Goal: Transaction & Acquisition: Obtain resource

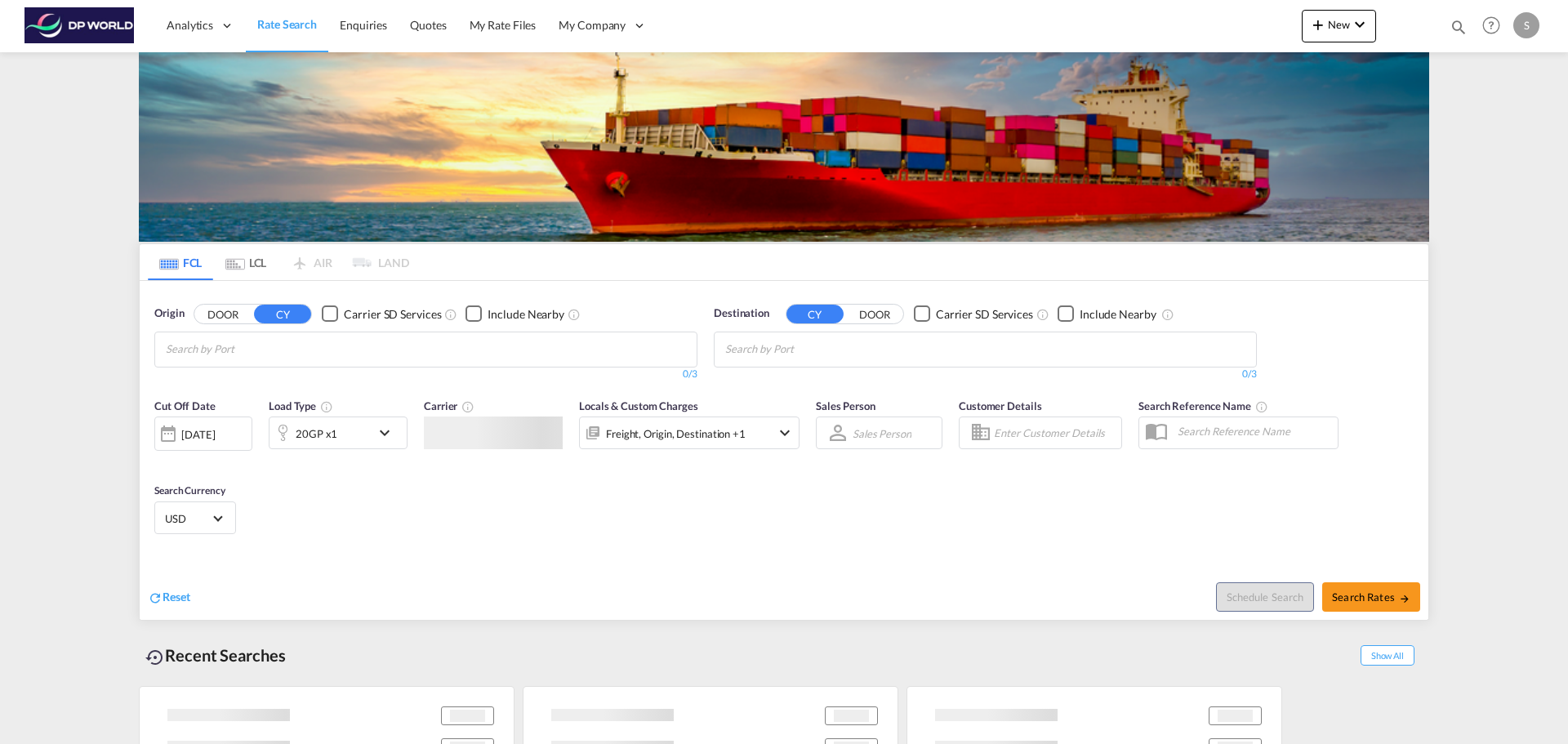
click at [446, 179] on img at bounding box center [784, 146] width 1291 height 189
click at [270, 341] on input "Chips input." at bounding box center [244, 350] width 155 height 26
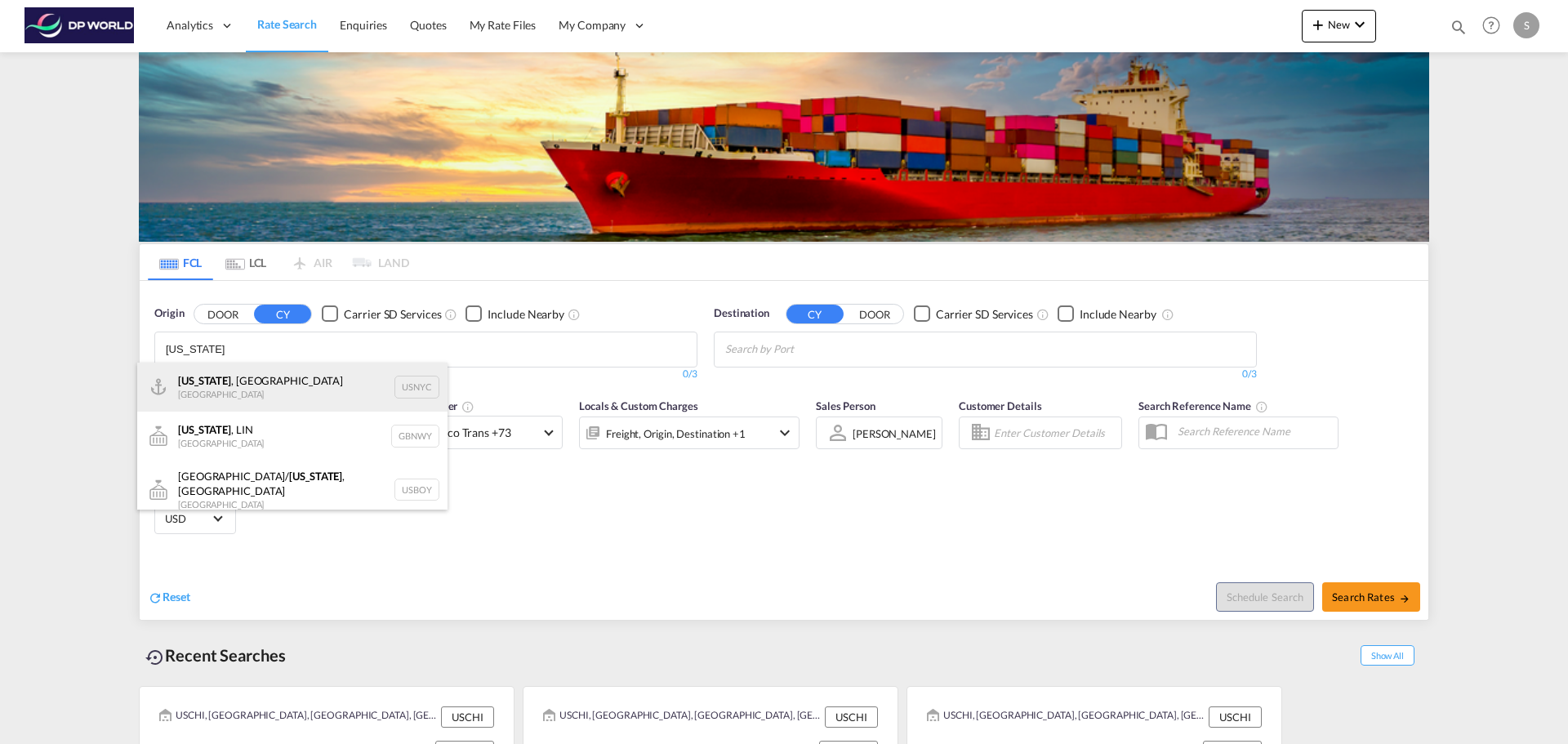
type input "[US_STATE]"
click at [311, 384] on div "[US_STATE] , [GEOGRAPHIC_DATA] [GEOGRAPHIC_DATA] USNYC" at bounding box center [292, 387] width 310 height 49
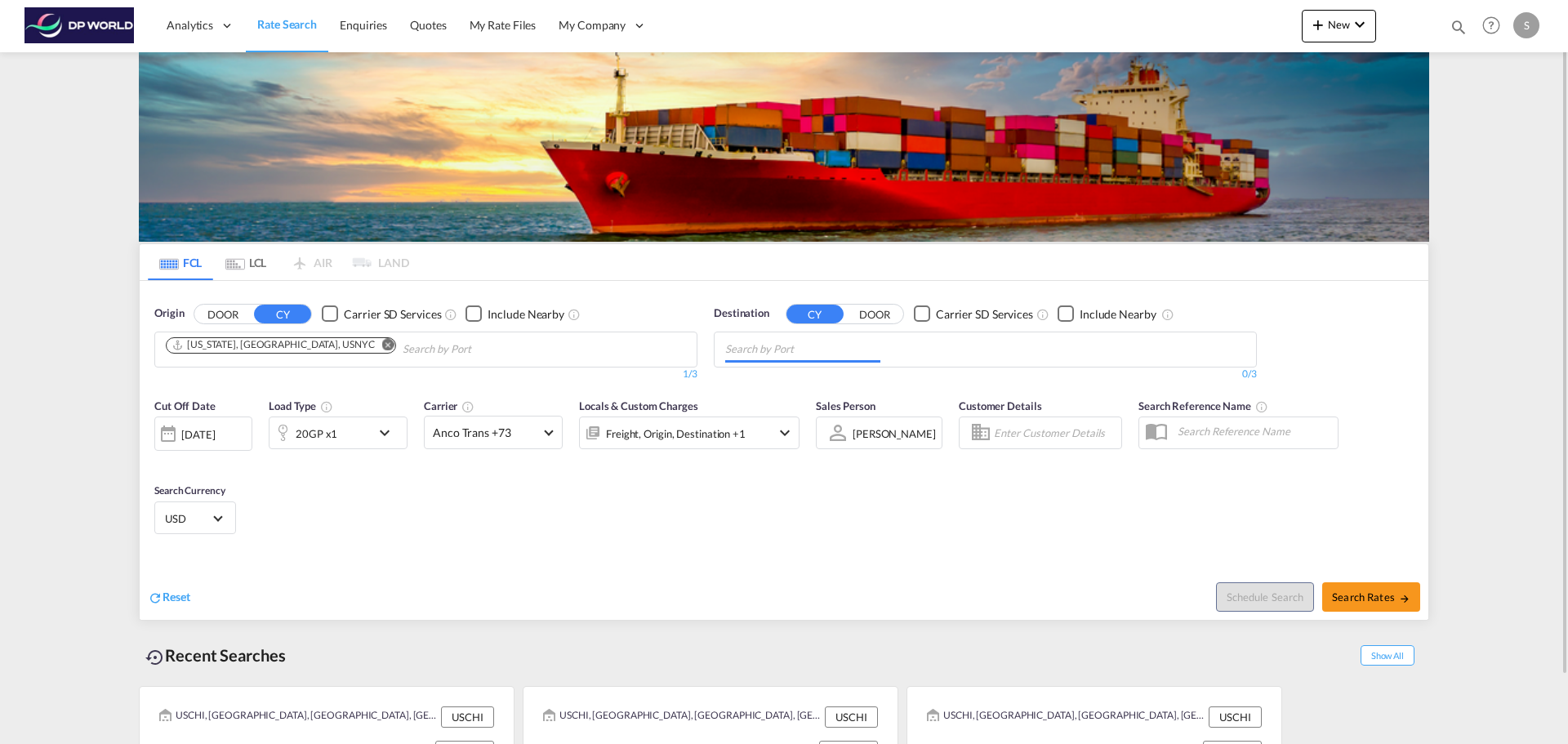
click at [929, 347] on md-chips at bounding box center [985, 349] width 542 height 34
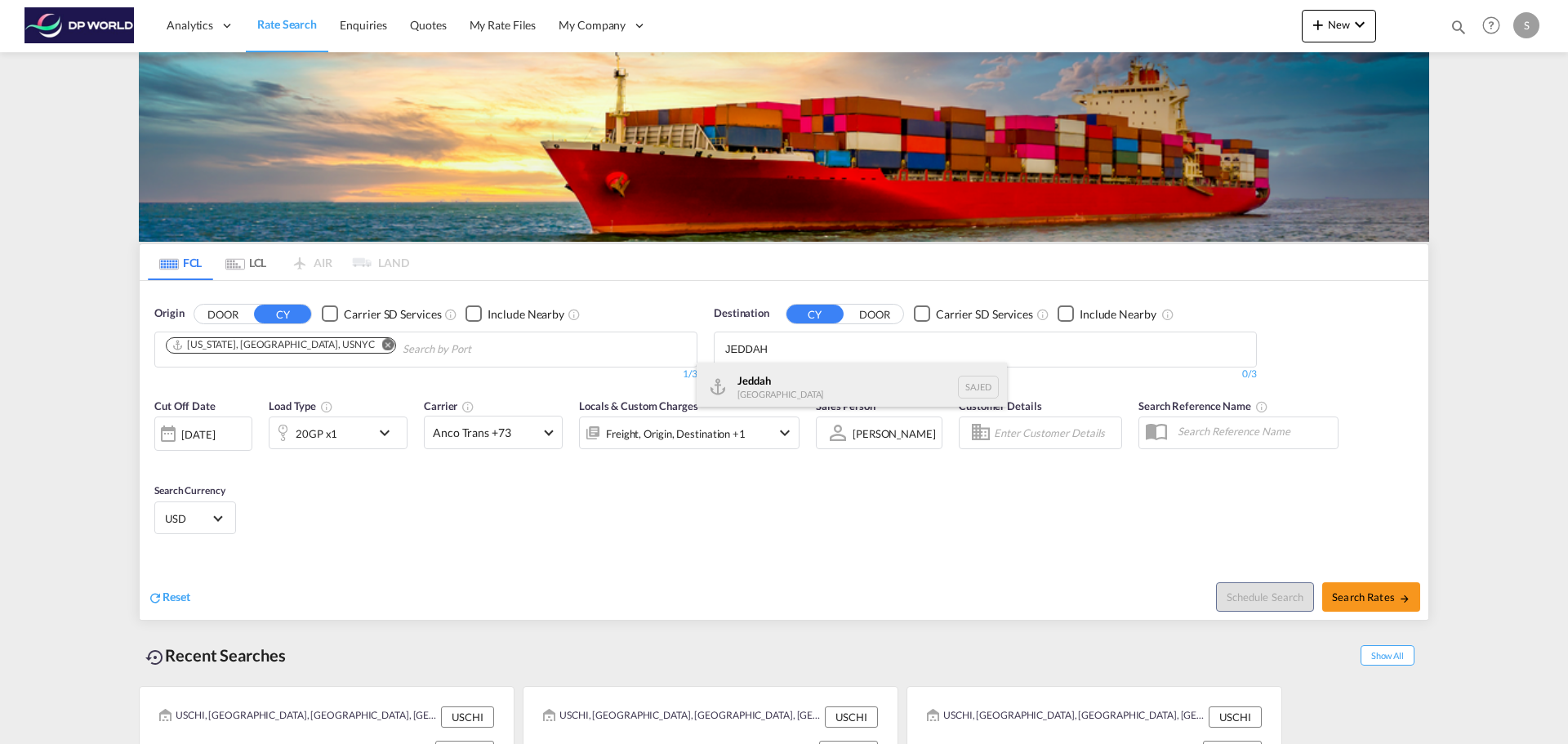
type input "JEDDAH"
click at [880, 391] on div "Jeddah [GEOGRAPHIC_DATA] SAJED" at bounding box center [852, 387] width 310 height 49
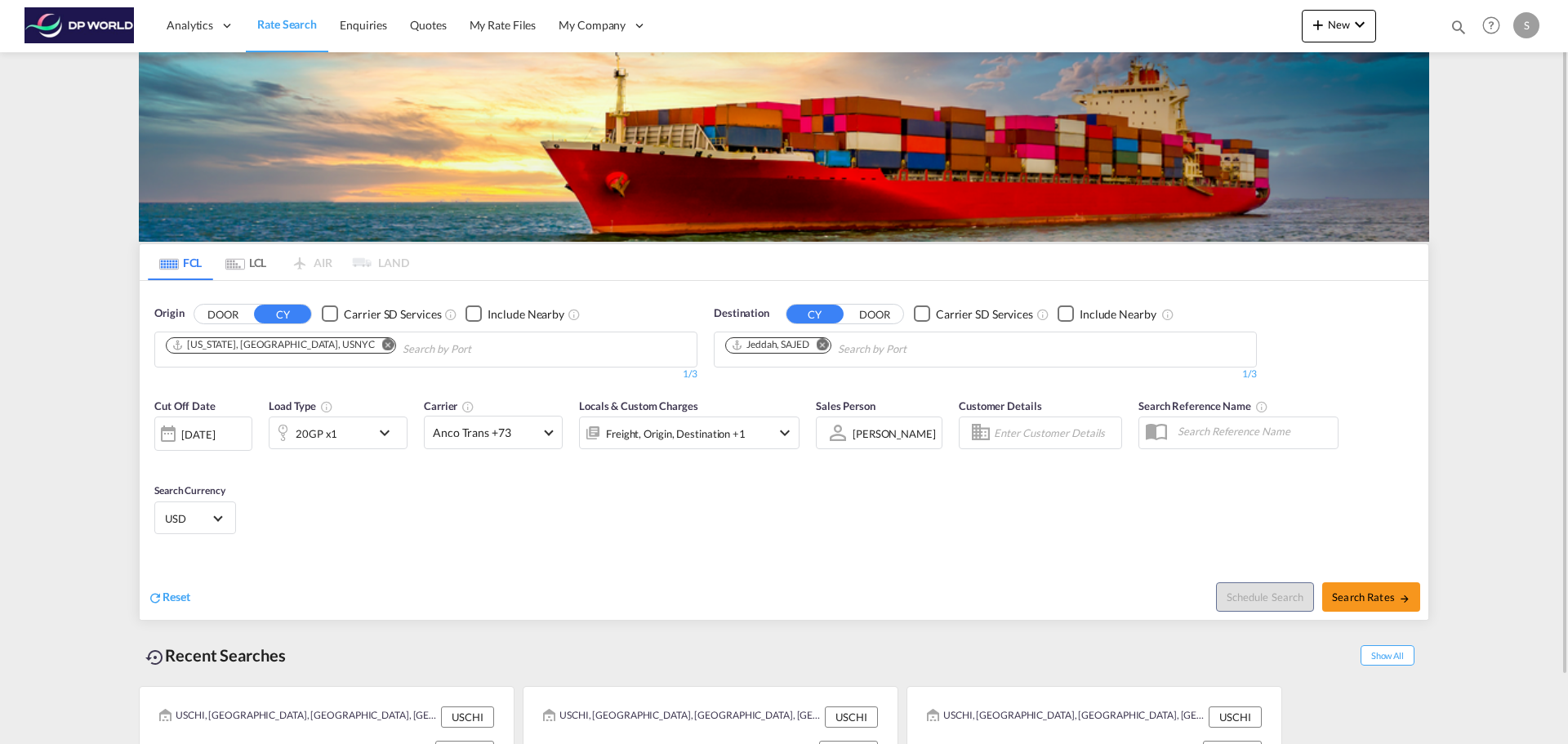
click at [343, 430] on div "20GP x1" at bounding box center [320, 433] width 101 height 33
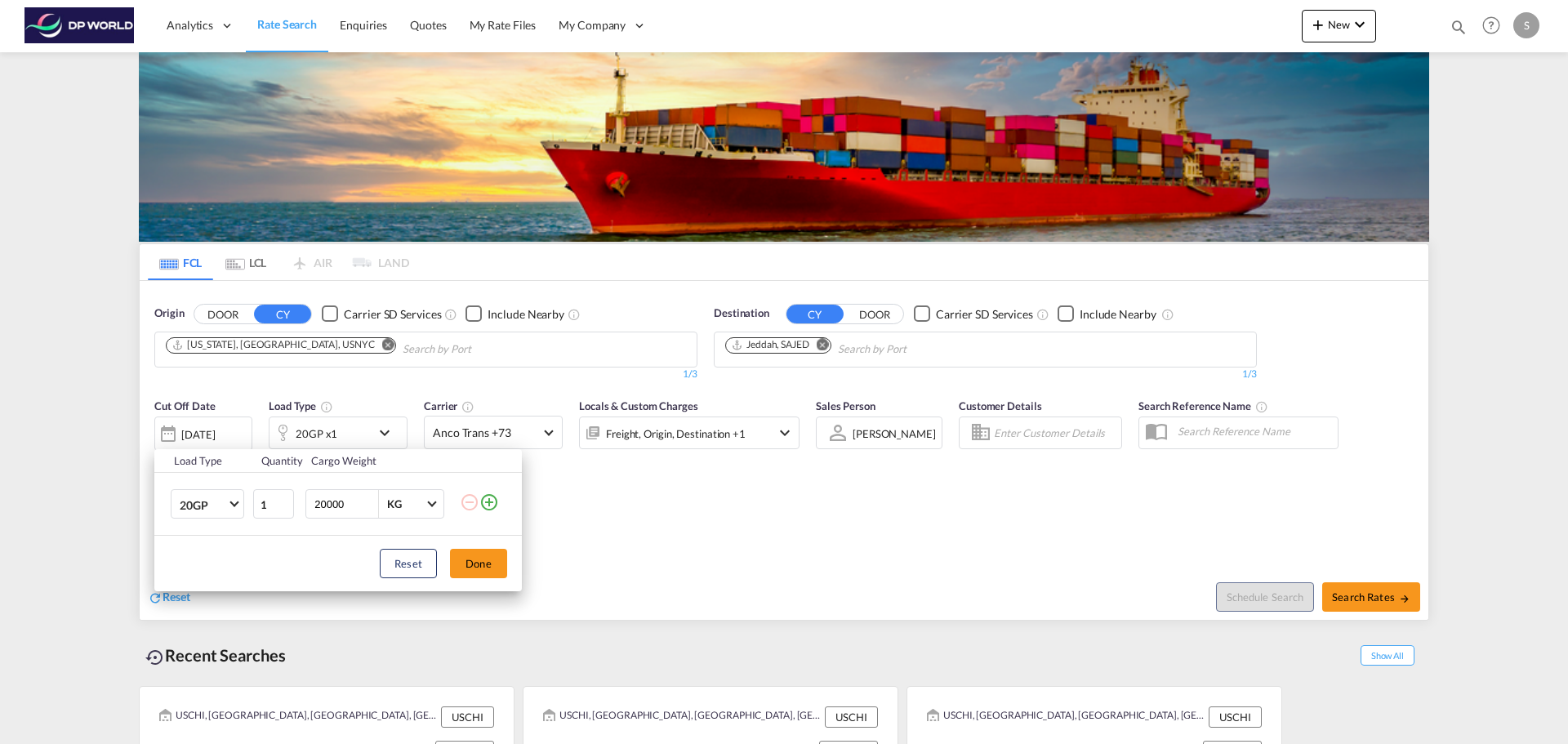
click at [232, 508] on md-select-value "20GP" at bounding box center [210, 504] width 65 height 28
click at [218, 574] on md-option "40HC" at bounding box center [222, 583] width 111 height 39
click at [486, 563] on button "Done" at bounding box center [478, 564] width 57 height 30
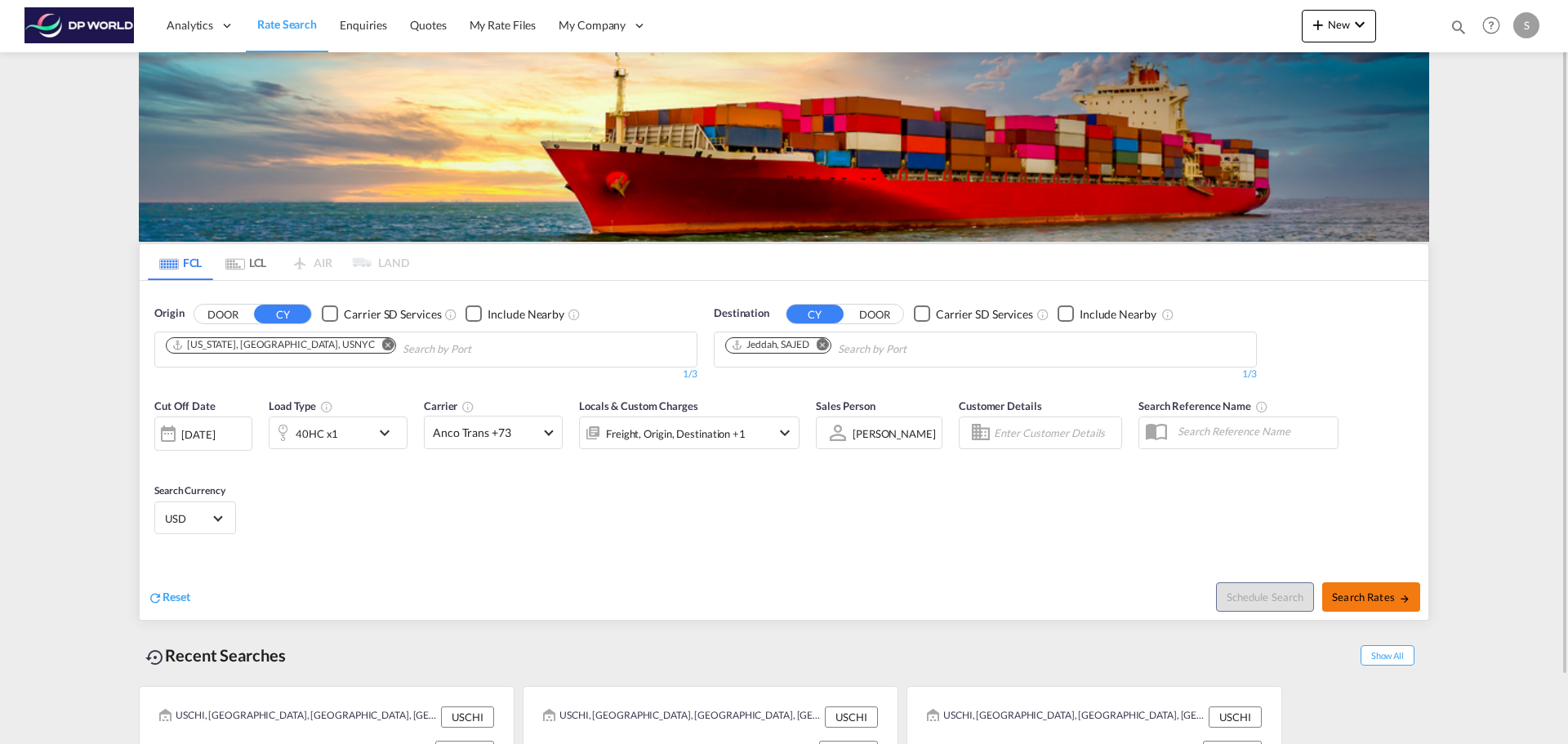
click at [1389, 586] on button "Search Rates" at bounding box center [1371, 597] width 98 height 30
type input "USNYC to SAJED / [DATE]"
